Goal: Task Accomplishment & Management: Use online tool/utility

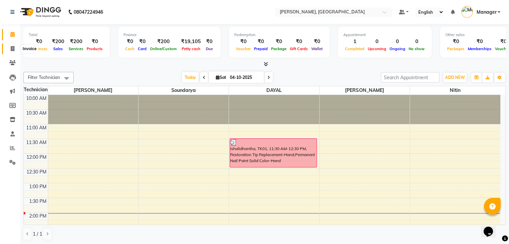
drag, startPoint x: 0, startPoint y: 0, endPoint x: 14, endPoint y: 49, distance: 51.2
click at [14, 49] on span at bounding box center [13, 49] width 12 height 8
select select "service"
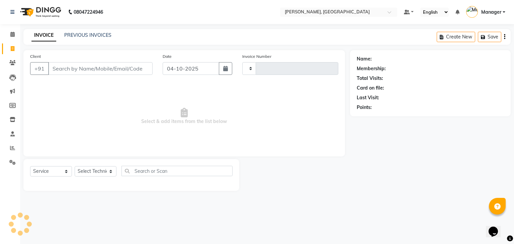
type input "1035"
select select "4495"
click at [92, 172] on select "Select Technician Admin [PERSON_NAME] Manager [PERSON_NAME]" at bounding box center [96, 171] width 42 height 10
select select "88588"
click at [75, 167] on select "Select Technician Admin [PERSON_NAME] Manager [PERSON_NAME]" at bounding box center [96, 171] width 42 height 10
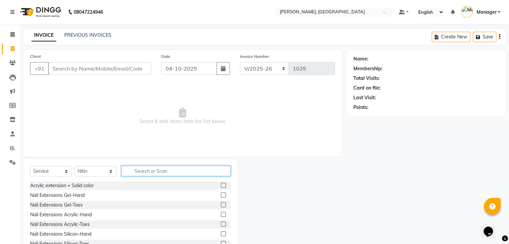
click at [145, 169] on input "text" at bounding box center [175, 171] width 109 height 10
type input "ext"
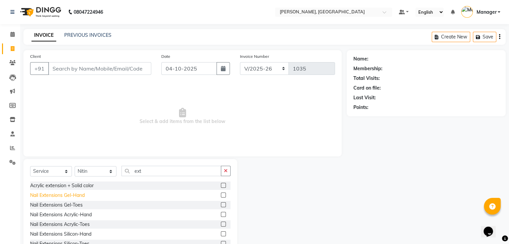
click at [77, 197] on div "Nail Extensions Gel-Hand" at bounding box center [57, 195] width 55 height 7
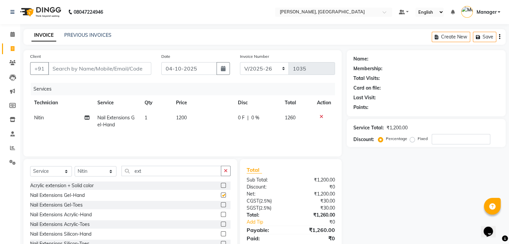
checkbox input "false"
click at [146, 170] on input "ext" at bounding box center [171, 171] width 100 height 10
type input "e"
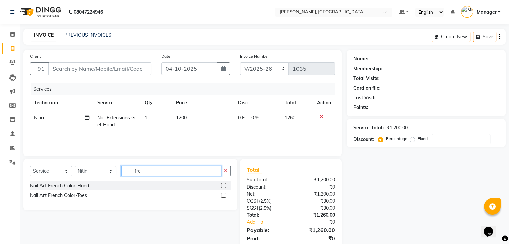
type input "fre"
drag, startPoint x: 91, startPoint y: 187, endPoint x: 79, endPoint y: 184, distance: 12.3
click at [91, 187] on div "Nail Art French Color-Hand" at bounding box center [130, 186] width 200 height 8
click at [79, 184] on div "Nail Art French Color-Hand" at bounding box center [59, 185] width 59 height 7
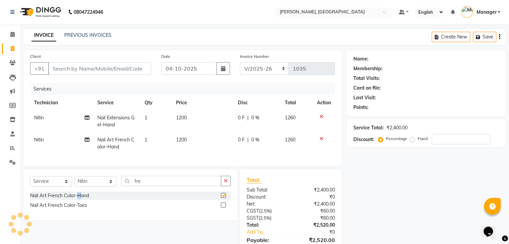
checkbox input "false"
click at [178, 121] on td "1200" at bounding box center [203, 121] width 62 height 22
select select "88588"
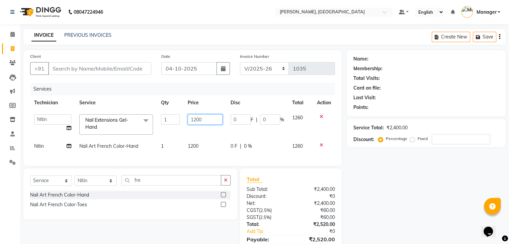
click at [202, 116] on input "1200" at bounding box center [205, 119] width 35 height 10
type input "1000"
click at [201, 135] on tbody "Admin [PERSON_NAME] Manager Nitin [PERSON_NAME] Soundarya Nail Extensions Gel-H…" at bounding box center [182, 131] width 305 height 43
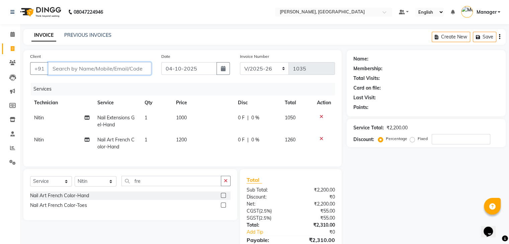
click at [65, 68] on input "Client" at bounding box center [99, 68] width 103 height 13
drag, startPoint x: 11, startPoint y: 34, endPoint x: 318, endPoint y: 48, distance: 307.5
click at [11, 34] on icon at bounding box center [12, 34] width 4 height 5
click at [83, 67] on input "Client" at bounding box center [99, 68] width 103 height 13
click at [92, 187] on select "Select Technician Admin [PERSON_NAME] Manager [PERSON_NAME]" at bounding box center [96, 181] width 42 height 10
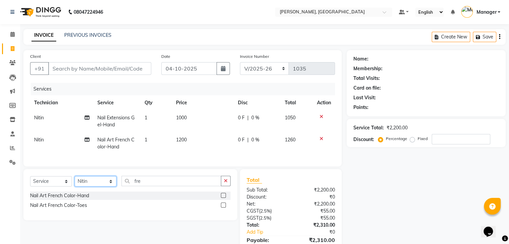
select select "77389"
click at [75, 182] on select "Select Technician Admin [PERSON_NAME] Manager [PERSON_NAME]" at bounding box center [96, 181] width 42 height 10
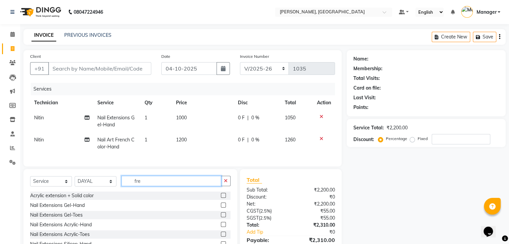
click at [146, 186] on input "fre" at bounding box center [171, 181] width 100 height 10
type input "f"
type input "cla"
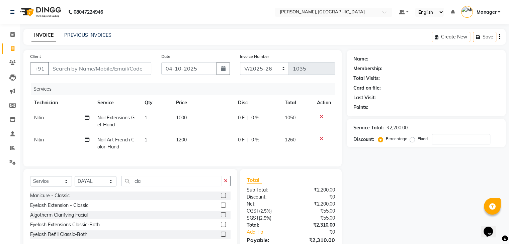
click at [51, 199] on div "Manicure - Classic" at bounding box center [49, 195] width 39 height 7
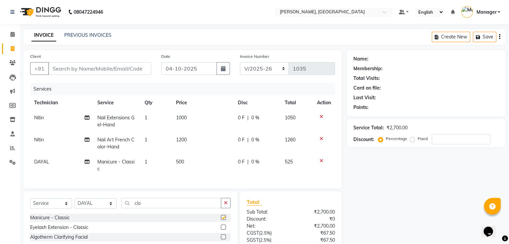
checkbox input "false"
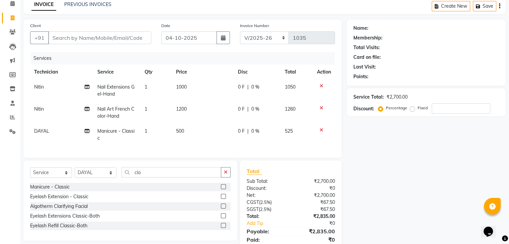
scroll to position [61, 0]
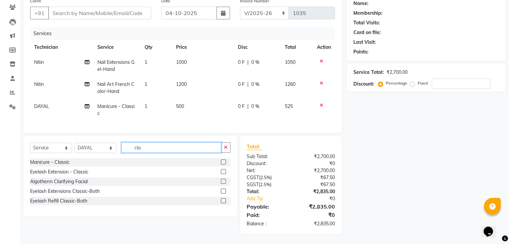
click at [170, 147] on input "cla" at bounding box center [171, 148] width 100 height 10
click at [160, 147] on input "cla" at bounding box center [171, 148] width 100 height 10
type input "c"
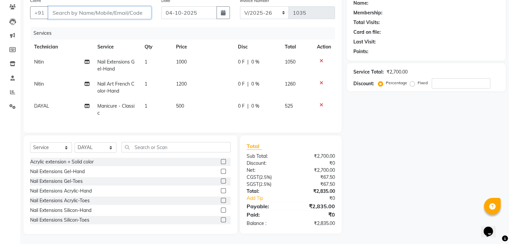
click at [58, 8] on input "Client" at bounding box center [99, 12] width 103 height 13
type input "9"
type input "0"
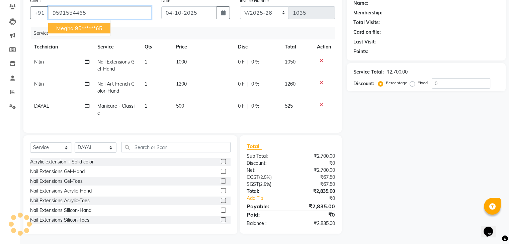
type input "9591554465"
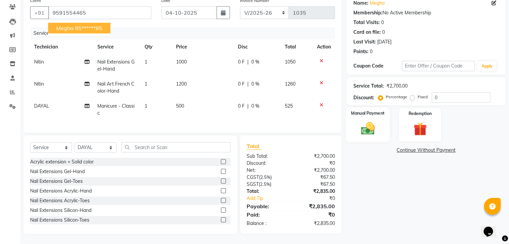
click at [364, 121] on img at bounding box center [367, 129] width 22 height 16
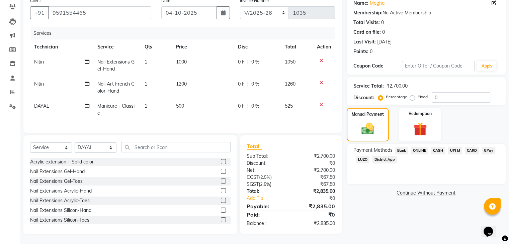
click at [424, 147] on span "ONLINE" at bounding box center [419, 151] width 17 height 8
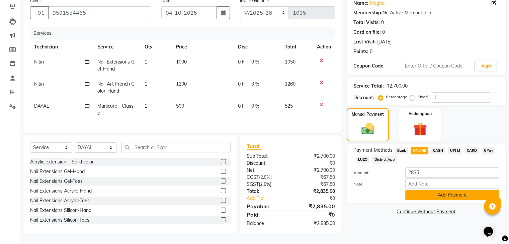
click at [452, 190] on button "Add Payment" at bounding box center [452, 195] width 94 height 10
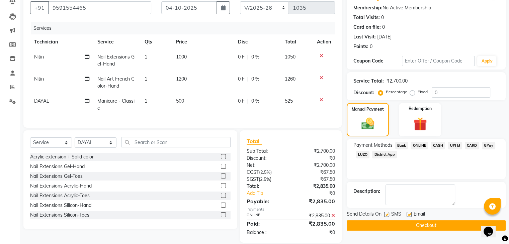
click at [444, 222] on button "Checkout" at bounding box center [426, 225] width 159 height 10
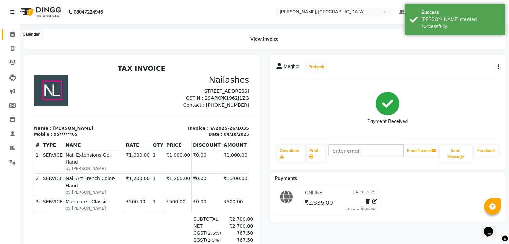
click at [14, 35] on icon at bounding box center [12, 34] width 4 height 5
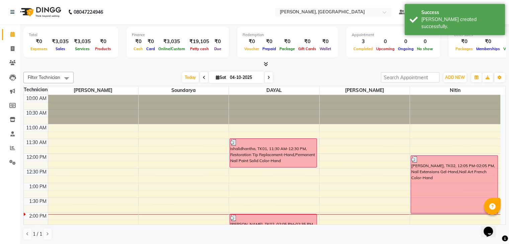
click at [266, 63] on icon at bounding box center [266, 64] width 4 height 5
